Goal: Communication & Community: Share content

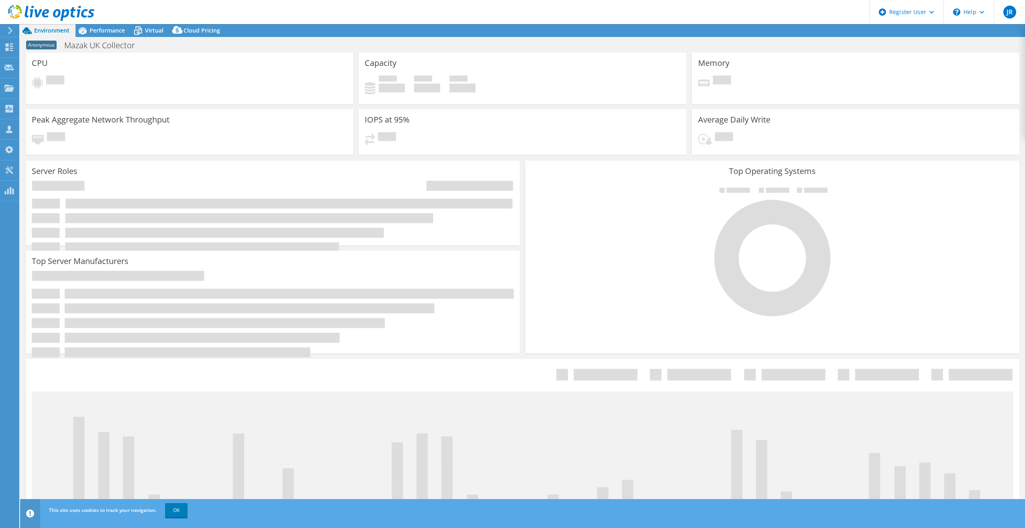
select select "USD"
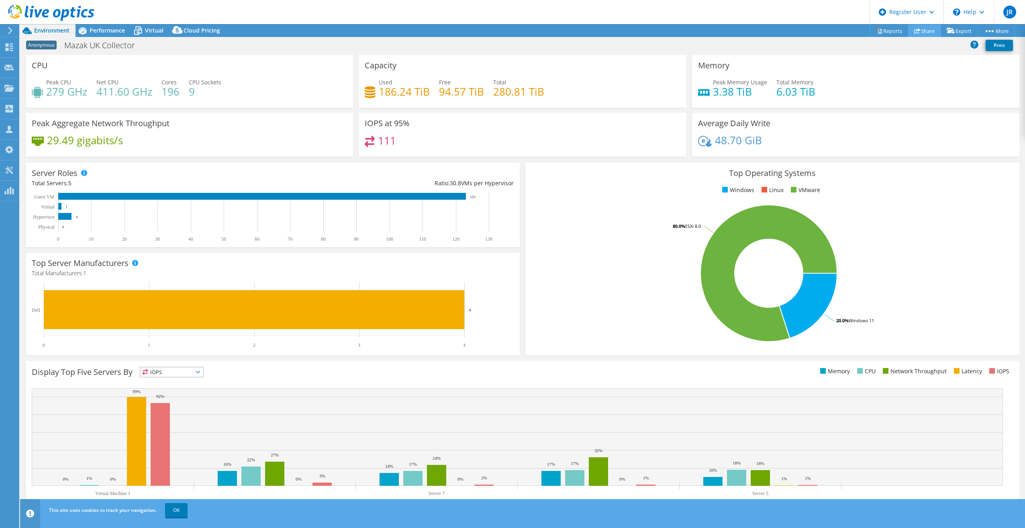
click at [928, 31] on link "Share" at bounding box center [924, 31] width 33 height 12
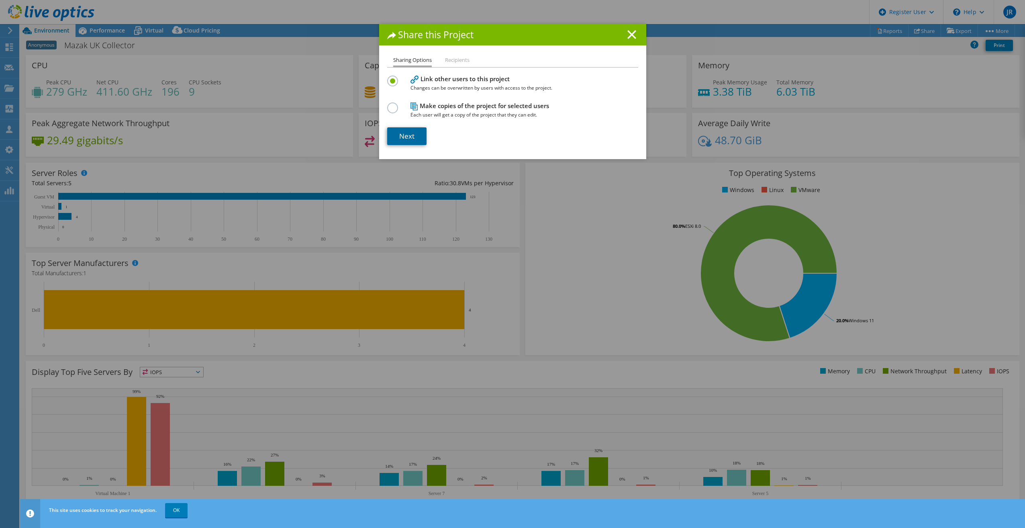
click at [404, 134] on link "Next" at bounding box center [406, 136] width 39 height 18
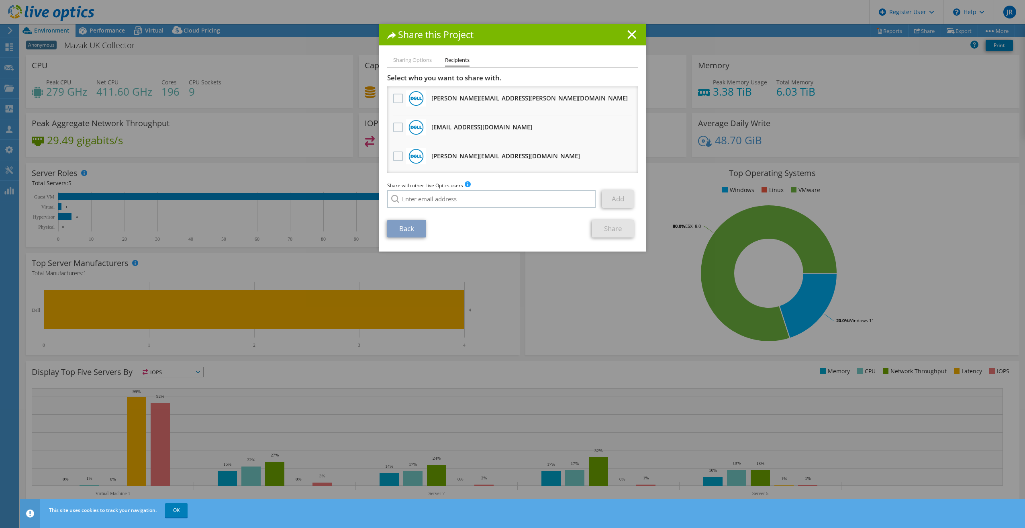
click at [393, 200] on div at bounding box center [491, 199] width 209 height 18
click at [413, 192] on input "search" at bounding box center [491, 199] width 209 height 18
paste input "[PERSON_NAME][EMAIL_ADDRESS][DOMAIN_NAME]"
type input "[PERSON_NAME][EMAIL_ADDRESS][DOMAIN_NAME]"
click at [413, 214] on section "Select who you want to share with. [PERSON_NAME][EMAIL_ADDRESS][PERSON_NAME][DO…" at bounding box center [512, 156] width 251 height 164
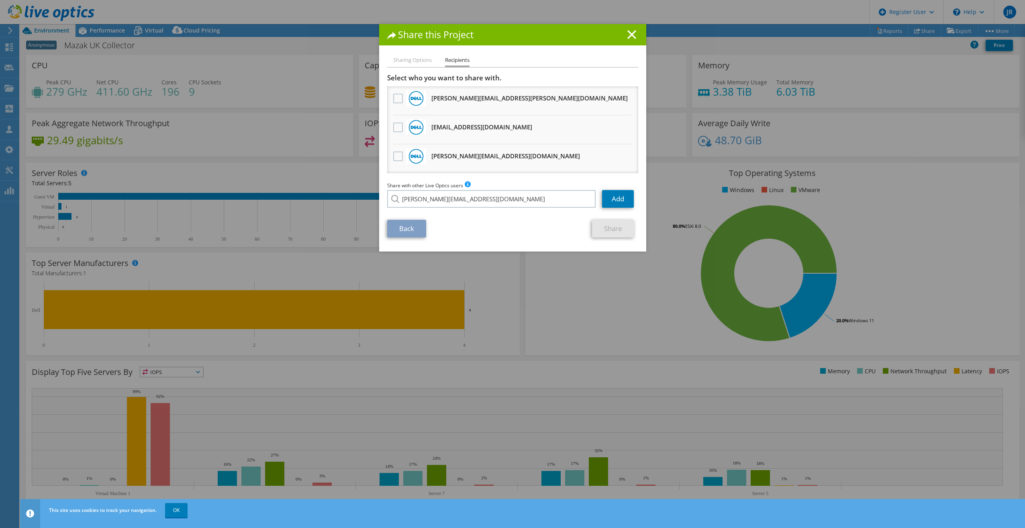
drag, startPoint x: 413, startPoint y: 214, endPoint x: 482, endPoint y: 229, distance: 71.2
click at [482, 229] on div "Back Share" at bounding box center [512, 229] width 251 height 18
click at [611, 196] on link "Add" at bounding box center [618, 199] width 32 height 18
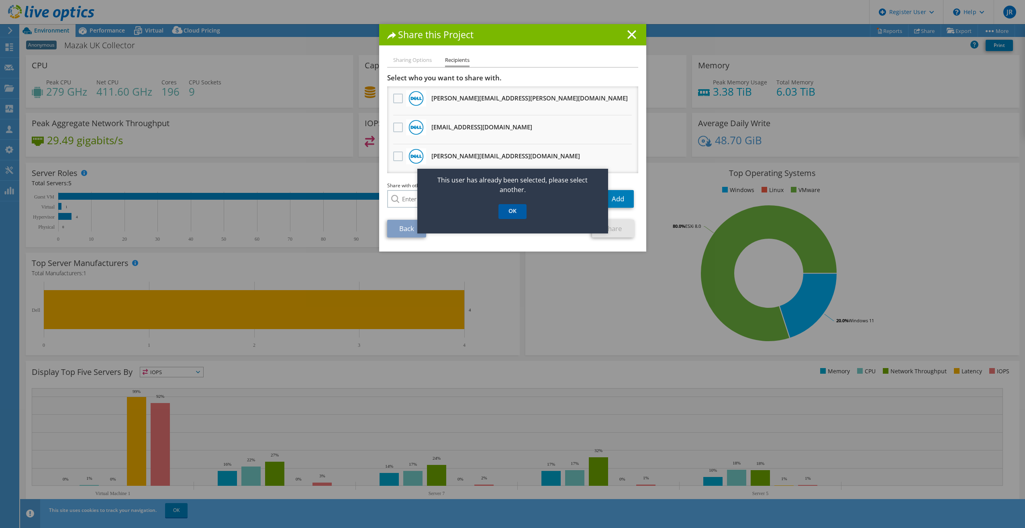
click at [518, 216] on link "OK" at bounding box center [513, 211] width 28 height 15
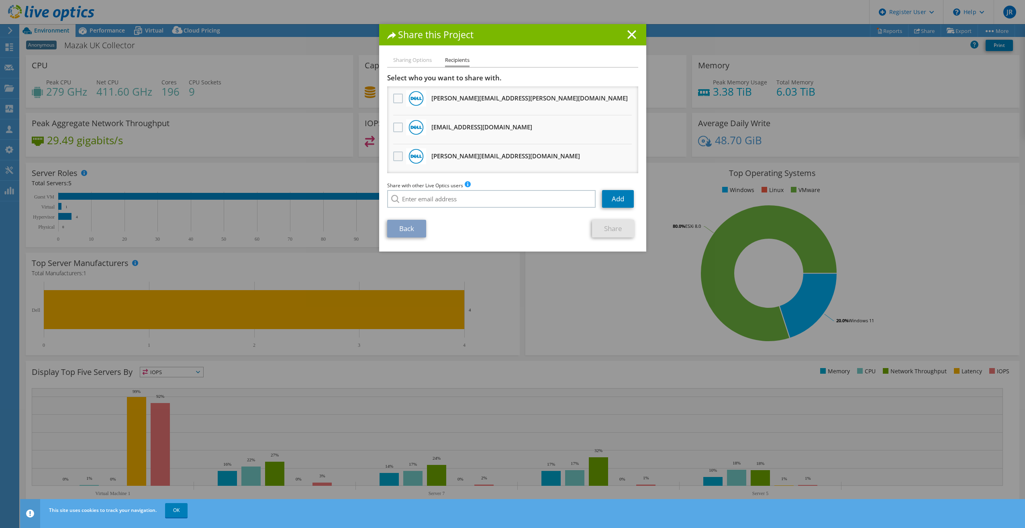
click at [393, 154] on label at bounding box center [399, 156] width 12 height 10
click at [0, 0] on input "checkbox" at bounding box center [0, 0] width 0 height 0
click at [613, 231] on link "Share" at bounding box center [613, 229] width 42 height 18
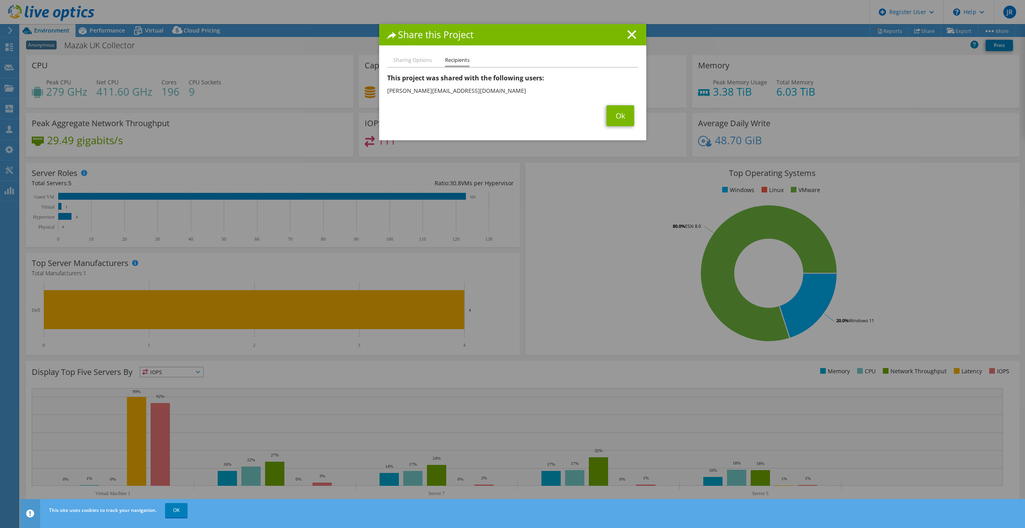
click at [603, 119] on span "Ok" at bounding box center [621, 115] width 36 height 21
click at [607, 117] on link "Ok" at bounding box center [621, 115] width 28 height 21
